Goal: Feedback & Contribution: Submit feedback/report problem

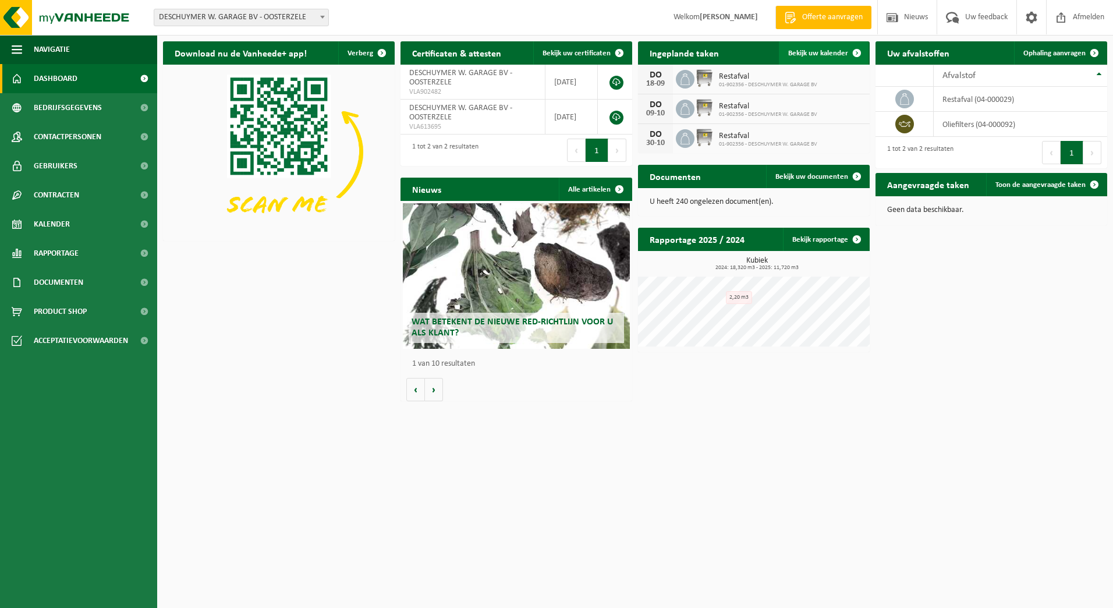
click at [826, 49] on span "Bekijk uw kalender" at bounding box center [818, 53] width 60 height 8
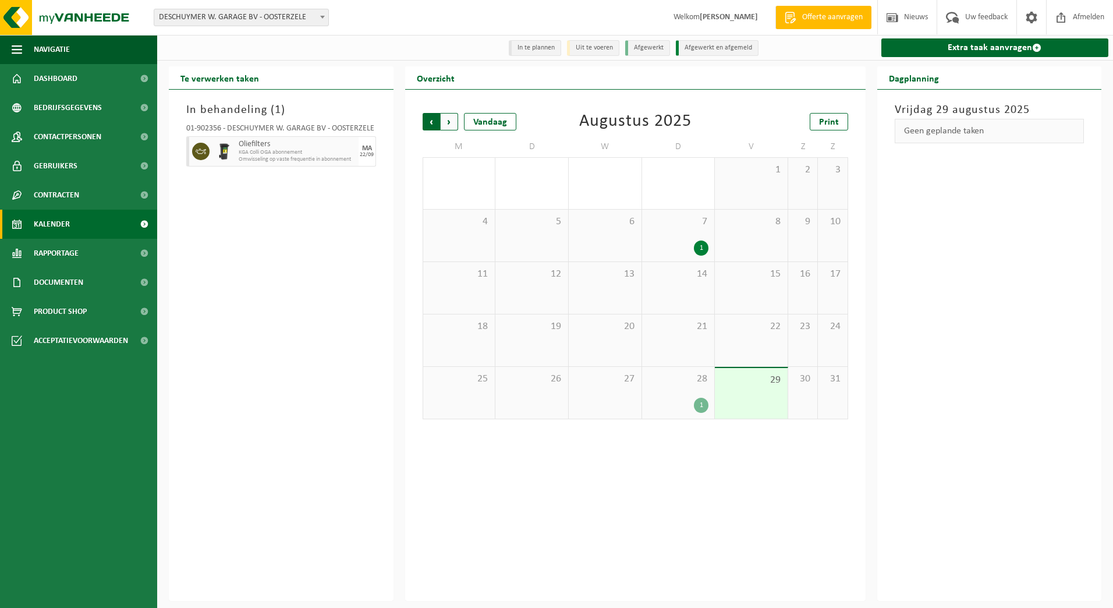
click at [446, 121] on span "Volgende" at bounding box center [449, 121] width 17 height 17
click at [449, 128] on span "Volgende" at bounding box center [449, 121] width 17 height 17
click at [263, 158] on span "Omwisseling op vaste frequentie in abonnement" at bounding box center [289, 159] width 100 height 7
click at [452, 118] on span "Volgende" at bounding box center [449, 121] width 17 height 17
click at [461, 170] on span "27" at bounding box center [459, 170] width 61 height 13
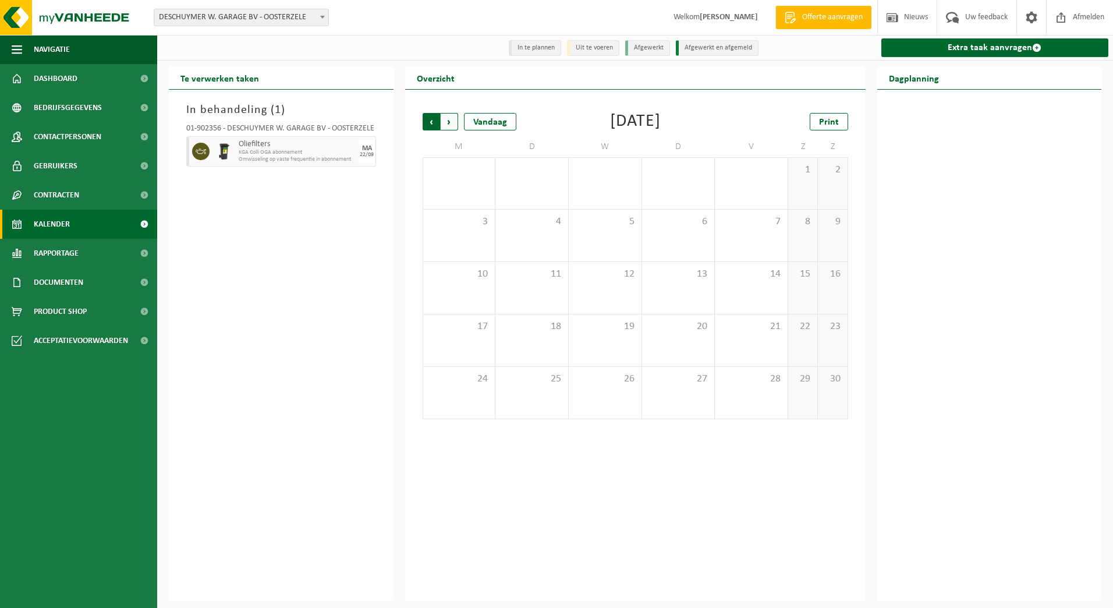
click at [453, 123] on span "Volgende" at bounding box center [449, 121] width 17 height 17
click at [425, 122] on span "Vorige" at bounding box center [431, 121] width 17 height 17
click at [971, 19] on span "Uw feedback" at bounding box center [986, 17] width 48 height 34
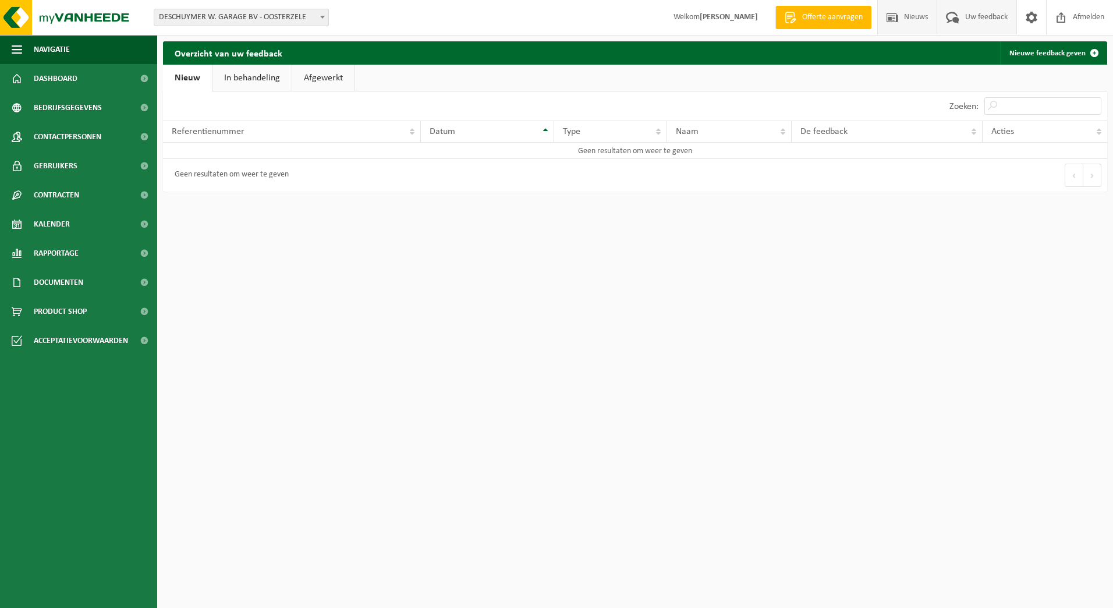
click at [906, 18] on span "Nieuws" at bounding box center [916, 17] width 30 height 34
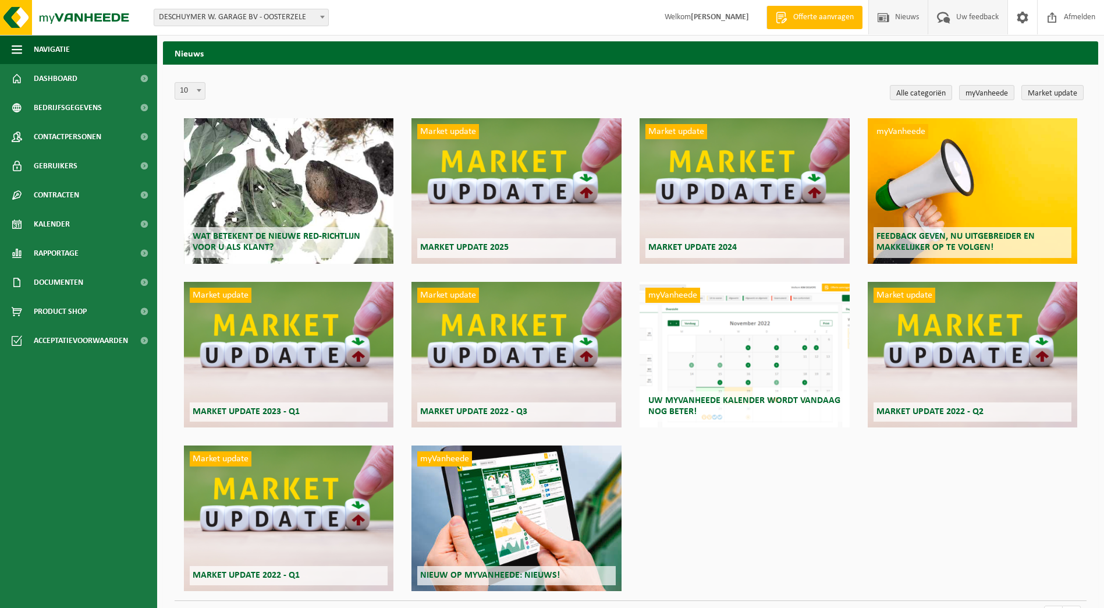
click at [988, 19] on span "Uw feedback" at bounding box center [977, 17] width 48 height 34
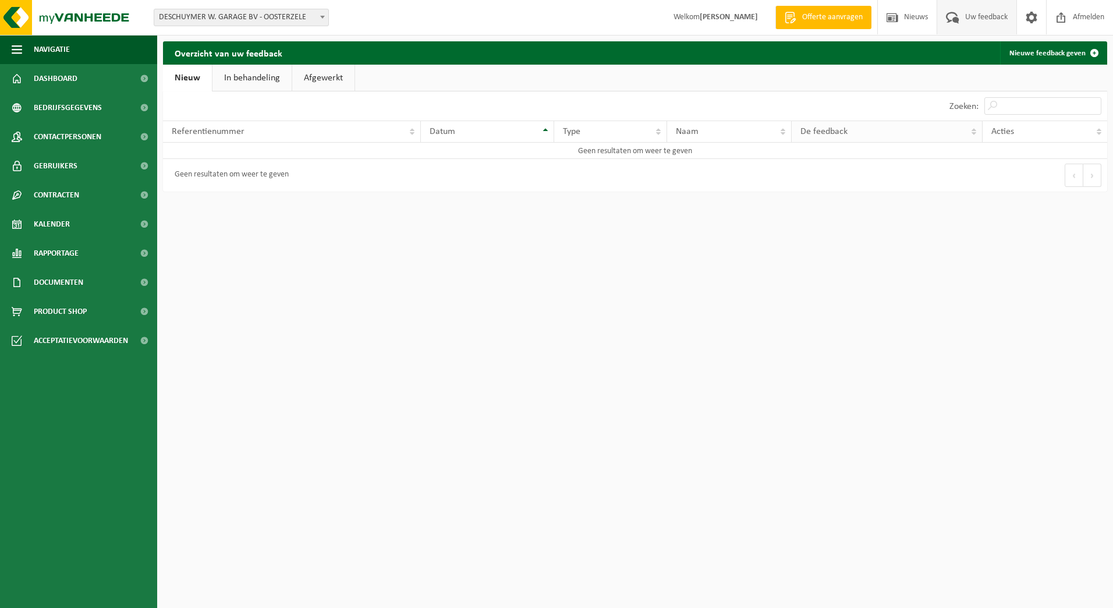
click at [806, 134] on span "De feedback" at bounding box center [823, 131] width 47 height 9
click at [236, 84] on link "In behandeling" at bounding box center [251, 78] width 79 height 27
click at [322, 81] on link "Afgewerkt" at bounding box center [325, 78] width 62 height 27
click at [186, 87] on link "Nieuw" at bounding box center [186, 78] width 47 height 27
click at [186, 83] on link "Nieuw" at bounding box center [187, 78] width 49 height 27
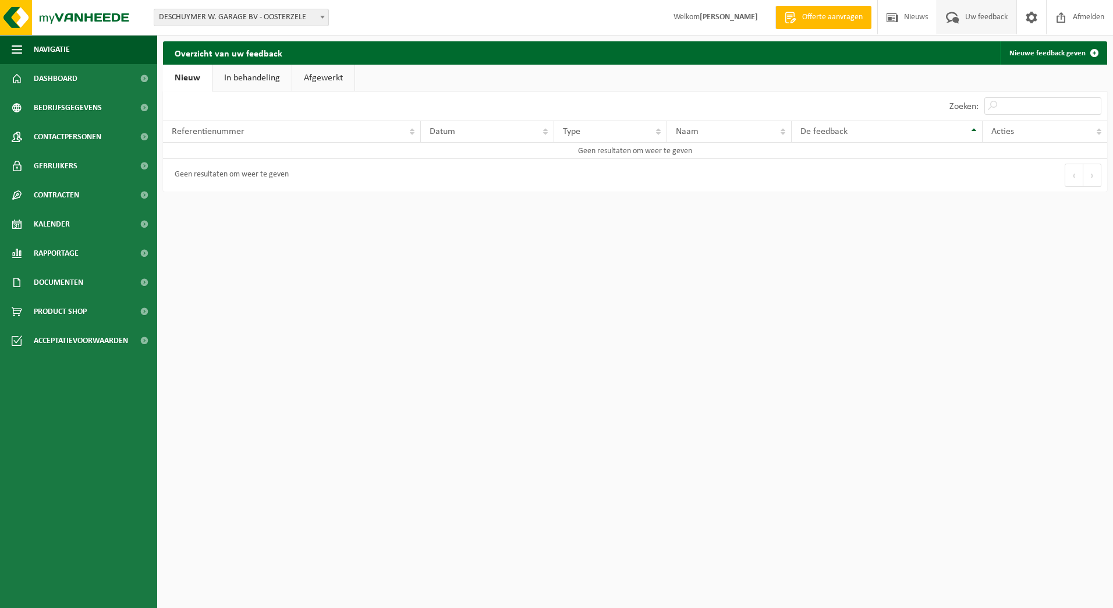
click at [987, 17] on span "Uw feedback" at bounding box center [986, 17] width 48 height 34
click at [1031, 49] on link "Nieuwe feedback geven" at bounding box center [1053, 52] width 106 height 23
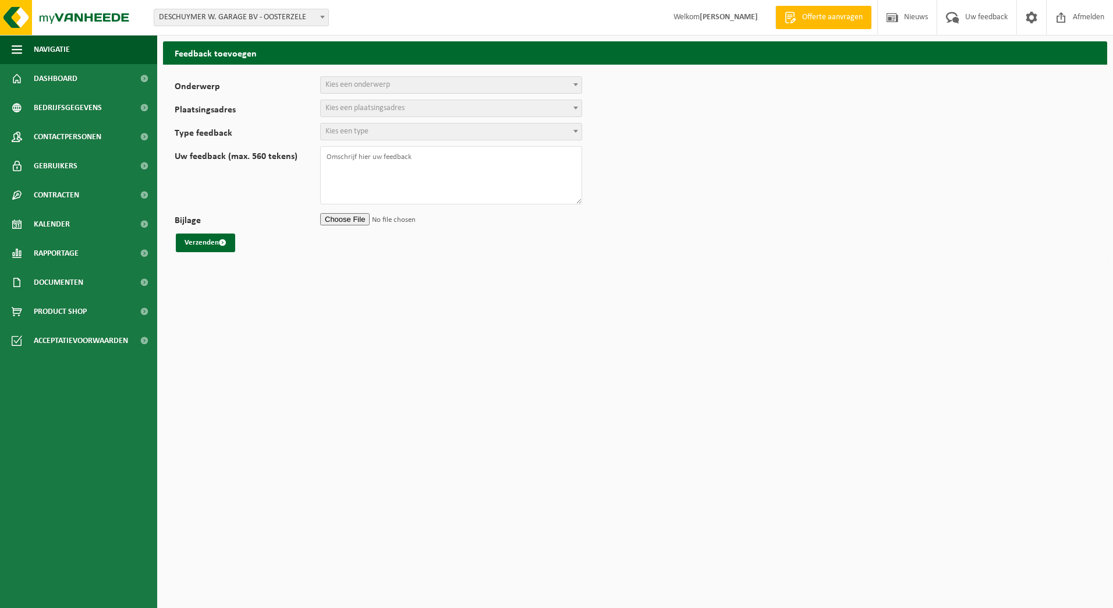
select select
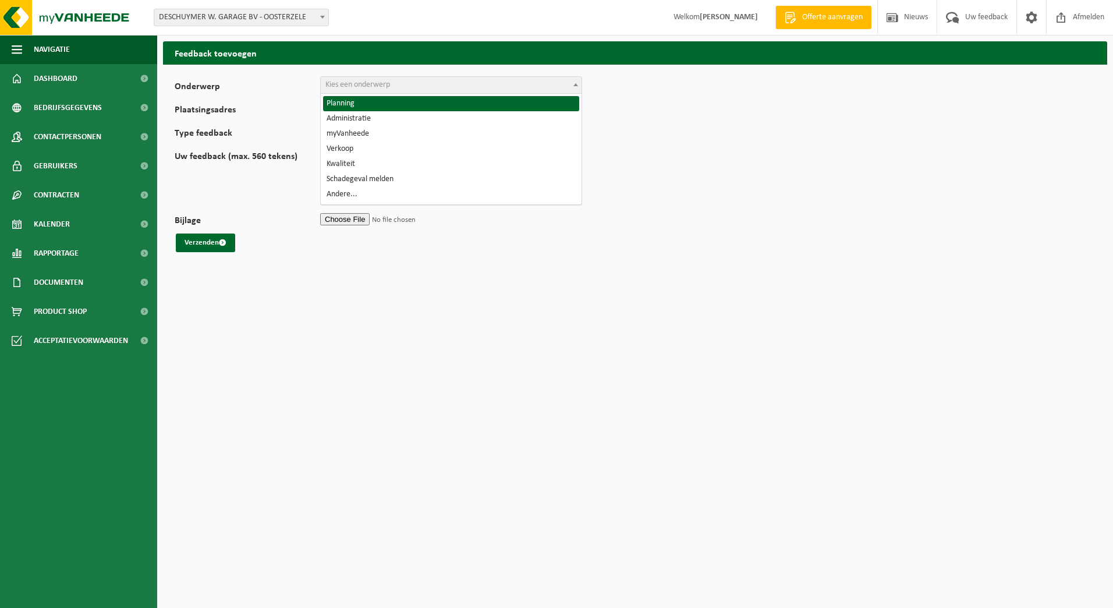
click at [359, 81] on span "Kies een onderwerp" at bounding box center [357, 84] width 65 height 9
select select "1"
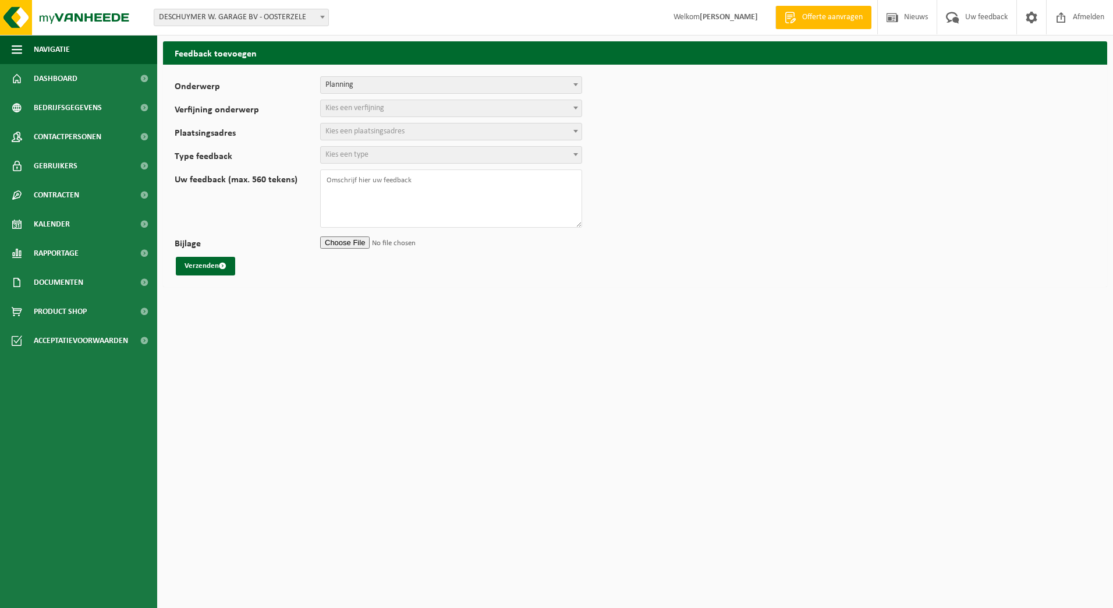
click at [358, 107] on span "Kies een verfijning" at bounding box center [354, 108] width 59 height 9
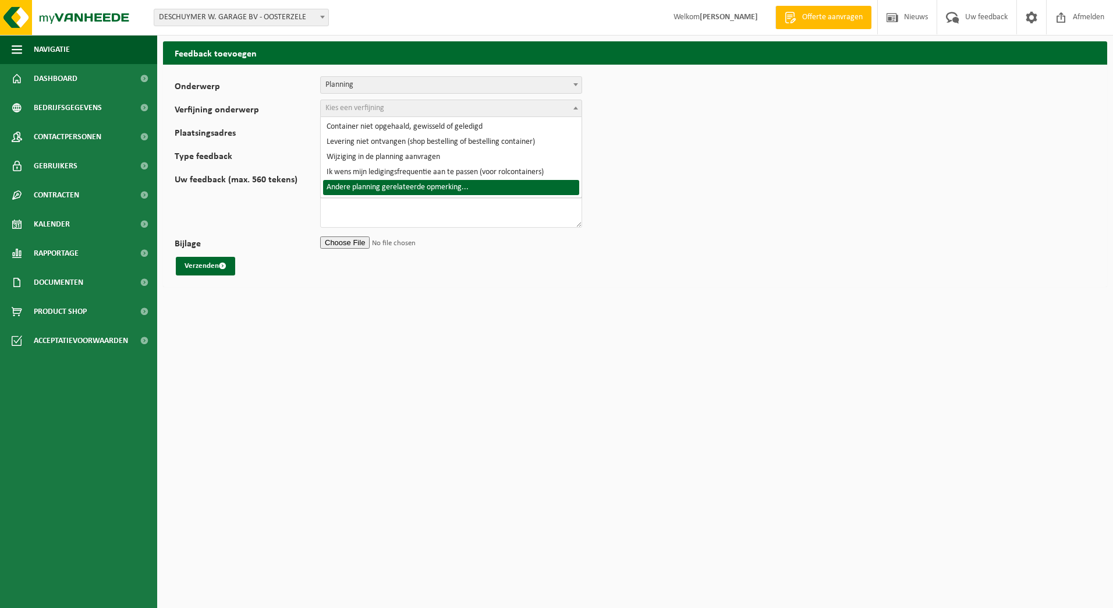
select select "6"
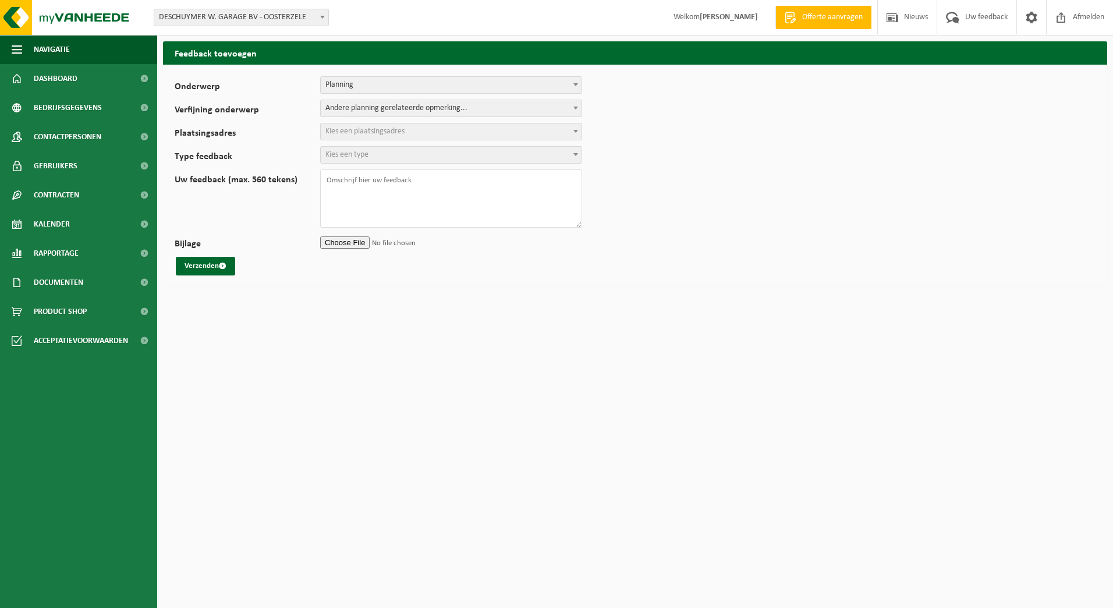
click at [371, 130] on span "Kies een plaatsingsadres" at bounding box center [364, 131] width 79 height 9
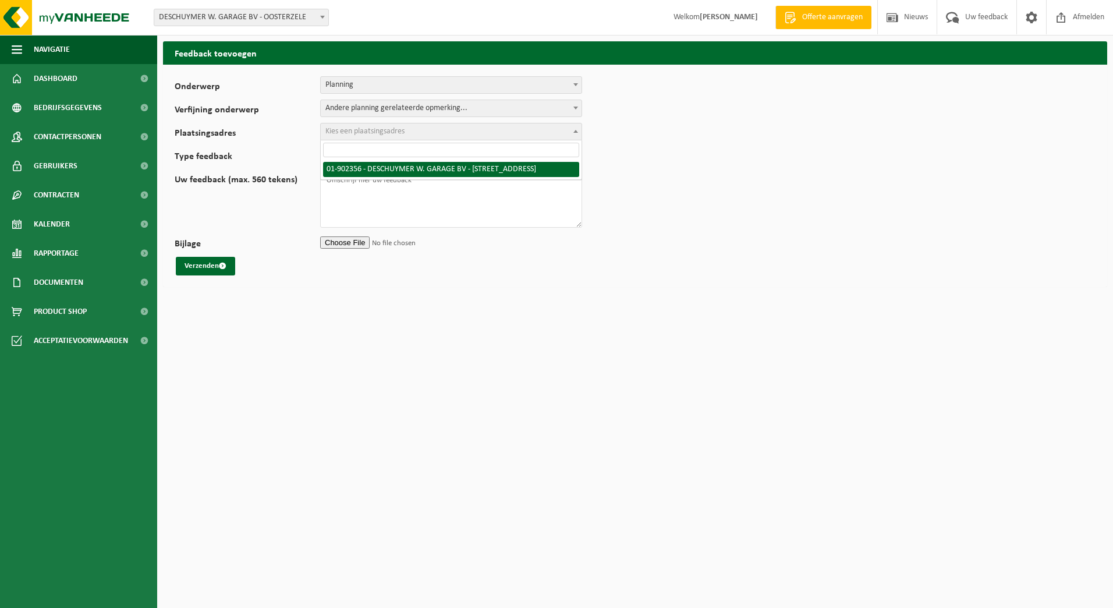
select select "8153"
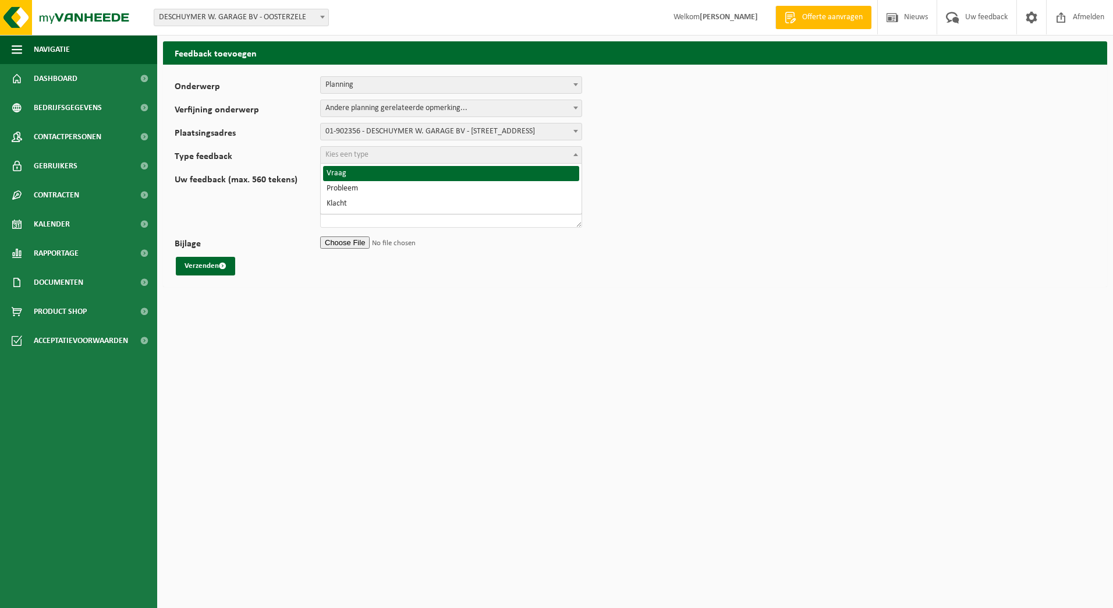
click at [371, 151] on span "Kies een type" at bounding box center [451, 155] width 261 height 16
select select "QUE"
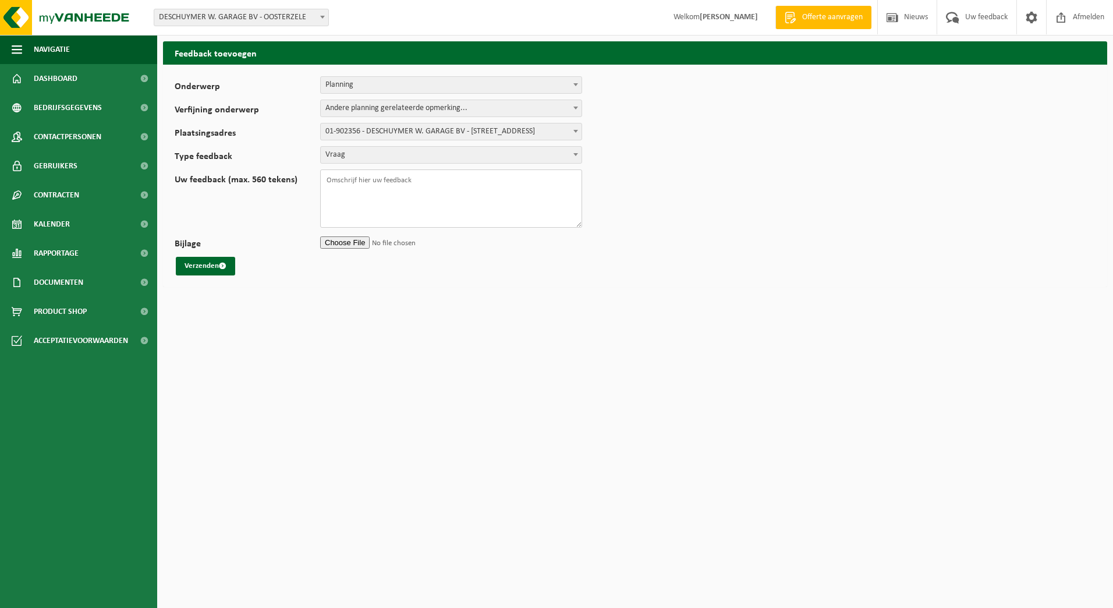
click at [348, 189] on textarea "Uw feedback (max. 560 tekens)" at bounding box center [451, 198] width 262 height 58
type textarea "i"
type textarea "op de planning staat geen oliefilters ophaling, is nu 3/4 vol, wanneer komt dit…"
click at [211, 265] on button "Verzenden" at bounding box center [205, 266] width 59 height 19
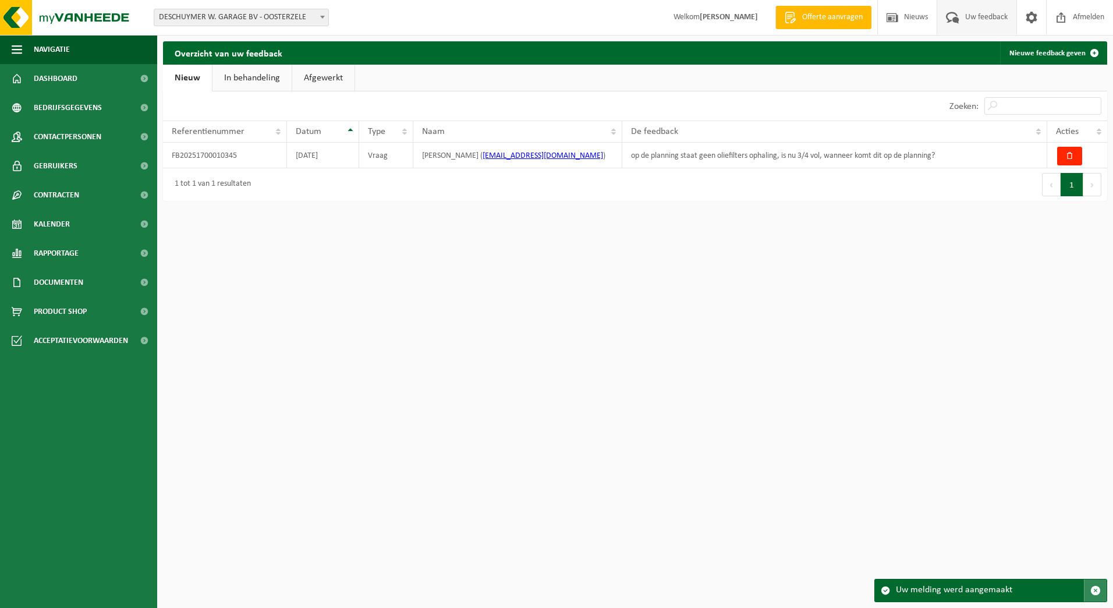
click at [1106, 590] on button "button" at bounding box center [1095, 590] width 23 height 22
